Goal: Task Accomplishment & Management: Use online tool/utility

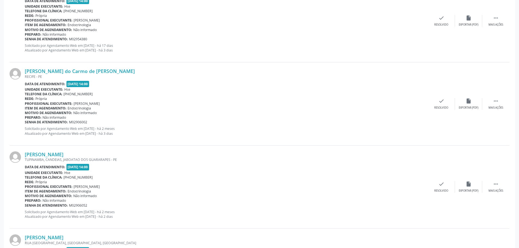
scroll to position [1239, 0]
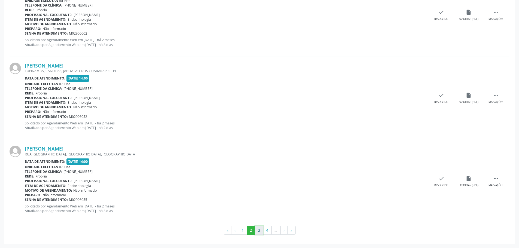
click at [261, 229] on button "3" at bounding box center [259, 230] width 8 height 9
click at [266, 232] on button "4" at bounding box center [267, 230] width 8 height 9
click at [273, 229] on button "5" at bounding box center [275, 230] width 8 height 9
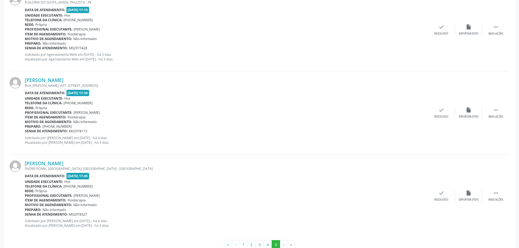
scroll to position [574, 0]
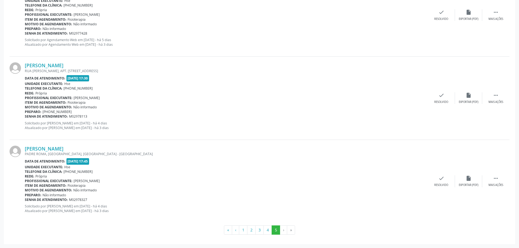
drag, startPoint x: 24, startPoint y: 60, endPoint x: 149, endPoint y: 134, distance: 144.6
click at [149, 134] on div "Ana Rita Campos da Silva RUA JOAQUIM DE BRITO, APT. 102, BOA VISTA, RECIFE - PE…" at bounding box center [260, 98] width 500 height 83
click at [62, 119] on div "Ana Rita Campos da Silva RUA JOAQUIM DE BRITO, APT. 102, BOA VISTA, RECIFE - PE…" at bounding box center [226, 97] width 403 height 71
click at [33, 96] on b "Profissional executante:" at bounding box center [49, 98] width 48 height 5
click at [41, 80] on b "Data de atendimento:" at bounding box center [45, 78] width 41 height 5
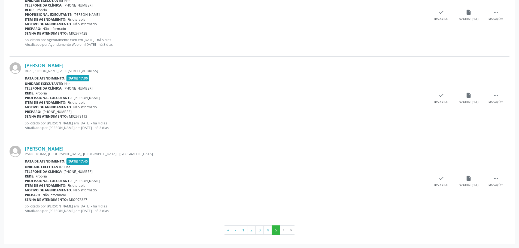
click at [148, 72] on div "RUA JOAQUIM DE BRITO, APT. 102, BOA VISTA, RECIFE - PE" at bounding box center [226, 71] width 403 height 5
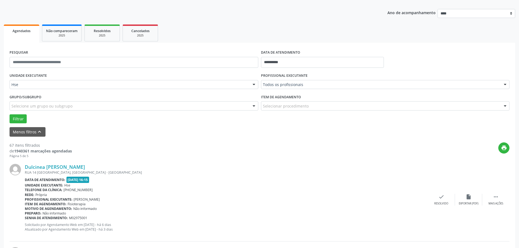
scroll to position [30, 0]
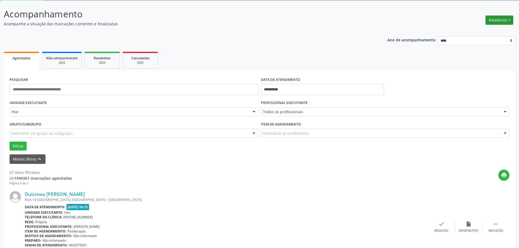
click at [487, 19] on button "Relatórios" at bounding box center [499, 20] width 28 height 9
click at [473, 29] on link "Agendamentos" at bounding box center [484, 32] width 59 height 8
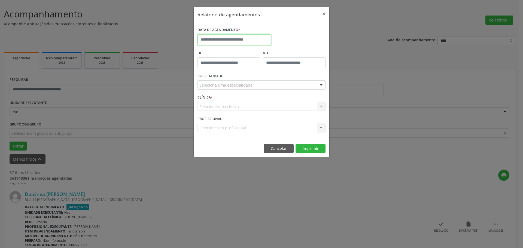
click at [207, 36] on input "text" at bounding box center [233, 39] width 73 height 11
click at [277, 52] on icon at bounding box center [277, 52] width 2 height 4
select select "**"
click at [229, 87] on span "11" at bounding box center [227, 90] width 11 height 11
type input "**********"
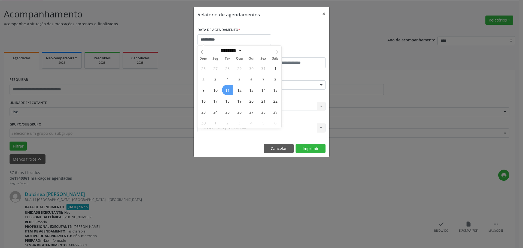
click at [229, 87] on span "11" at bounding box center [227, 90] width 11 height 11
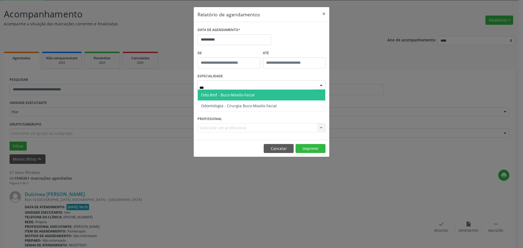
type input "****"
click at [222, 94] on span "Odo.Bmf - Buco-Maxilo-Facial" at bounding box center [228, 94] width 54 height 5
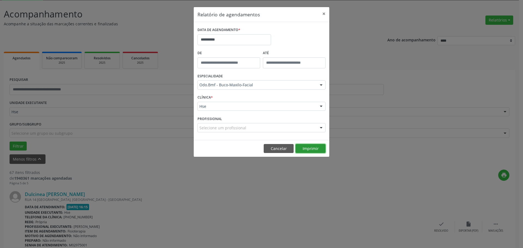
click at [318, 151] on button "Imprimir" at bounding box center [310, 148] width 30 height 9
click at [322, 14] on button "×" at bounding box center [323, 13] width 11 height 13
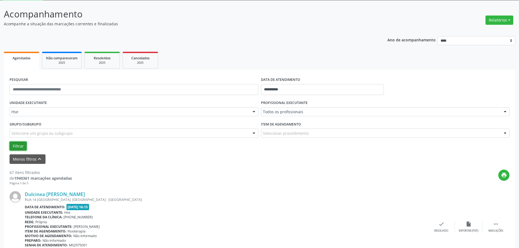
drag, startPoint x: 16, startPoint y: 145, endPoint x: 33, endPoint y: 134, distance: 20.5
click at [17, 145] on button "Filtrar" at bounding box center [18, 146] width 17 height 9
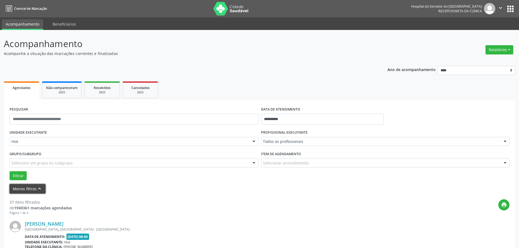
click at [41, 191] on icon "keyboard_arrow_up" at bounding box center [39, 189] width 6 height 6
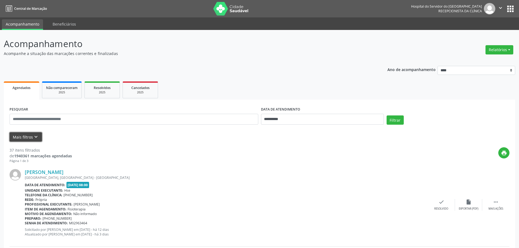
drag, startPoint x: 28, startPoint y: 134, endPoint x: 51, endPoint y: 134, distance: 22.6
click at [28, 134] on button "Mais filtros keyboard_arrow_down" at bounding box center [26, 137] width 32 height 10
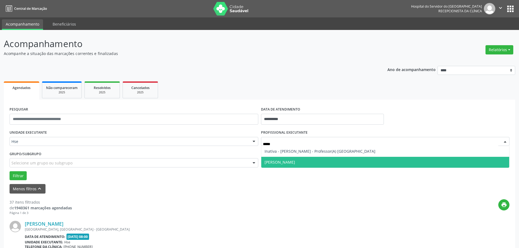
click at [280, 161] on span "Laura Peixoto Lins" at bounding box center [279, 162] width 30 height 5
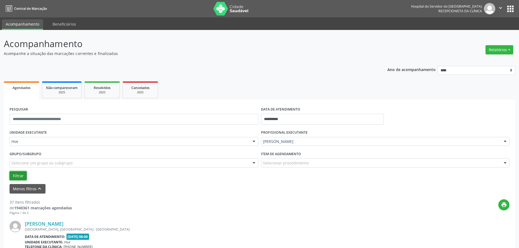
click at [14, 176] on button "Filtrar" at bounding box center [18, 175] width 17 height 9
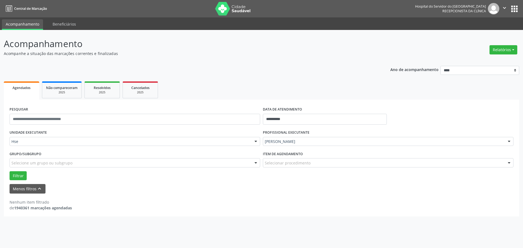
click at [280, 147] on div "PROFISSIONAL EXECUTANTE Laura Peixoto Lins Todos os profissionais Adalberto Agu…" at bounding box center [387, 138] width 253 height 21
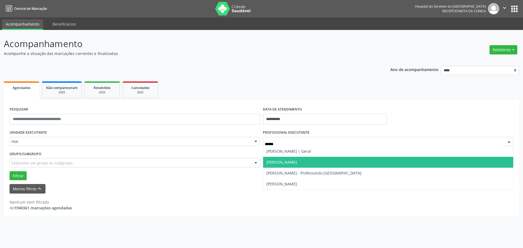
type input "*******"
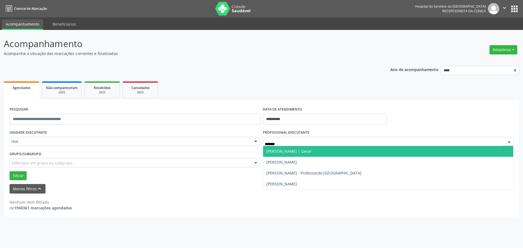
click at [311, 152] on span "Ricardo Calazans | Geral" at bounding box center [388, 151] width 250 height 11
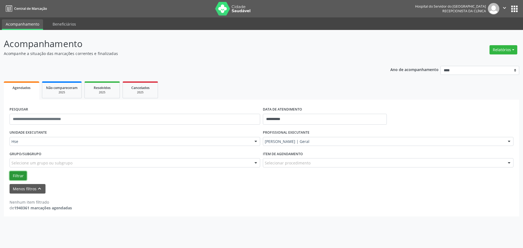
click at [22, 174] on button "Filtrar" at bounding box center [18, 175] width 17 height 9
drag, startPoint x: 16, startPoint y: 173, endPoint x: 22, endPoint y: 174, distance: 5.2
click at [16, 173] on button "Filtrar" at bounding box center [18, 175] width 17 height 9
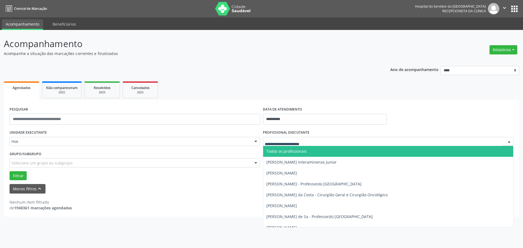
click at [281, 156] on span "Todos os profissionais" at bounding box center [388, 151] width 250 height 11
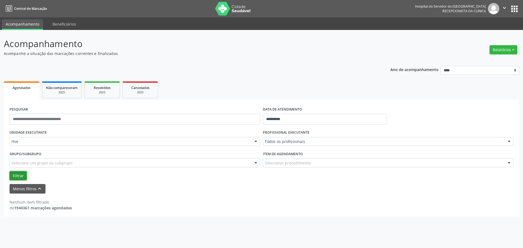
click at [16, 177] on button "Filtrar" at bounding box center [18, 175] width 17 height 9
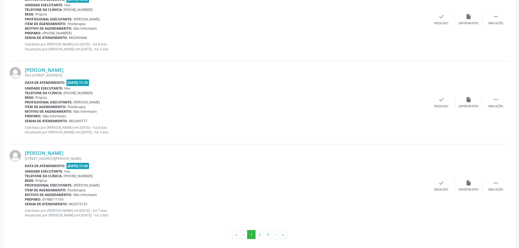
scroll to position [1239, 0]
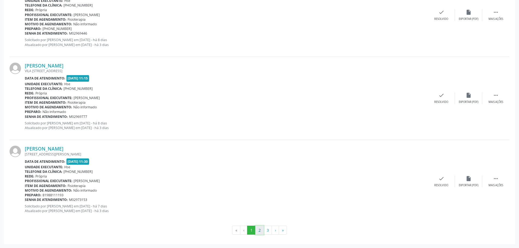
click at [262, 228] on button "2" at bounding box center [259, 230] width 8 height 9
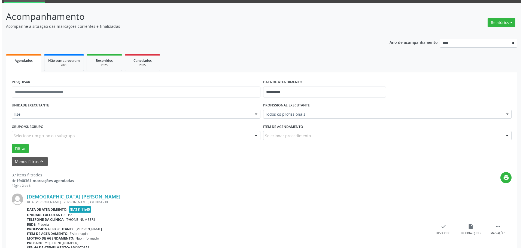
scroll to position [0, 0]
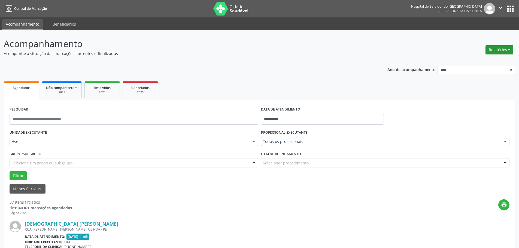
click at [504, 46] on button "Relatórios" at bounding box center [499, 49] width 28 height 9
click at [487, 61] on link "Agendamentos" at bounding box center [484, 62] width 59 height 8
select select "*"
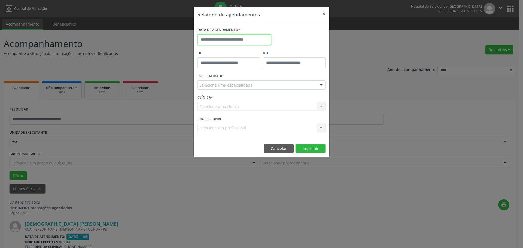
click at [216, 44] on input "text" at bounding box center [233, 39] width 73 height 11
click at [216, 91] on span "13" at bounding box center [215, 90] width 11 height 11
type input "**********"
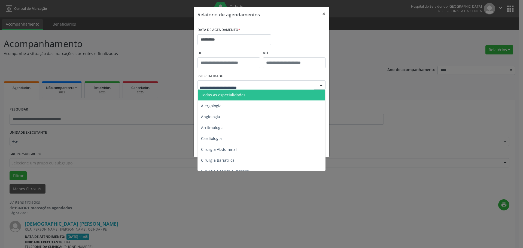
click at [225, 94] on span "Todas as especialidades" at bounding box center [223, 94] width 44 height 5
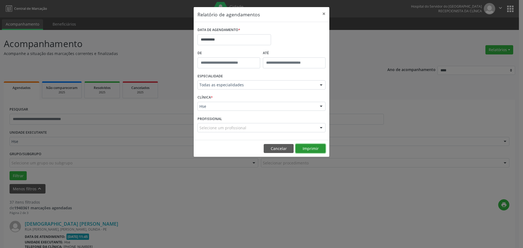
click at [307, 146] on button "Imprimir" at bounding box center [310, 148] width 30 height 9
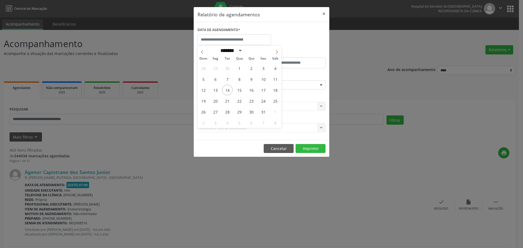
select select "*"
click at [213, 99] on span "20" at bounding box center [215, 101] width 11 height 11
type input "**********"
click at [213, 99] on span "20" at bounding box center [215, 101] width 11 height 11
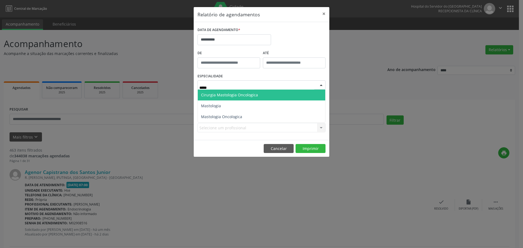
type input "******"
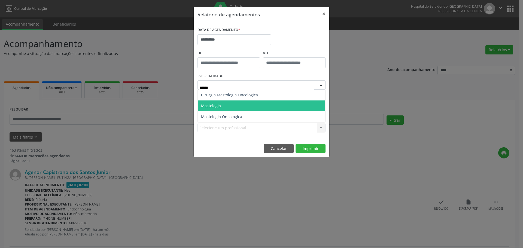
click at [228, 102] on span "Mastologia" at bounding box center [261, 105] width 127 height 11
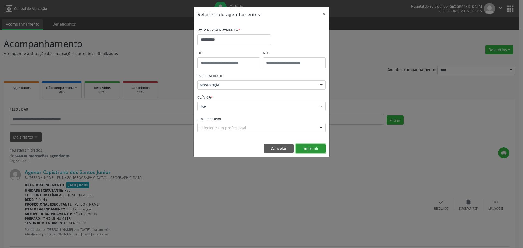
click at [316, 145] on button "Imprimir" at bounding box center [310, 148] width 30 height 9
